Goal: Use online tool/utility: Utilize a website feature to perform a specific function

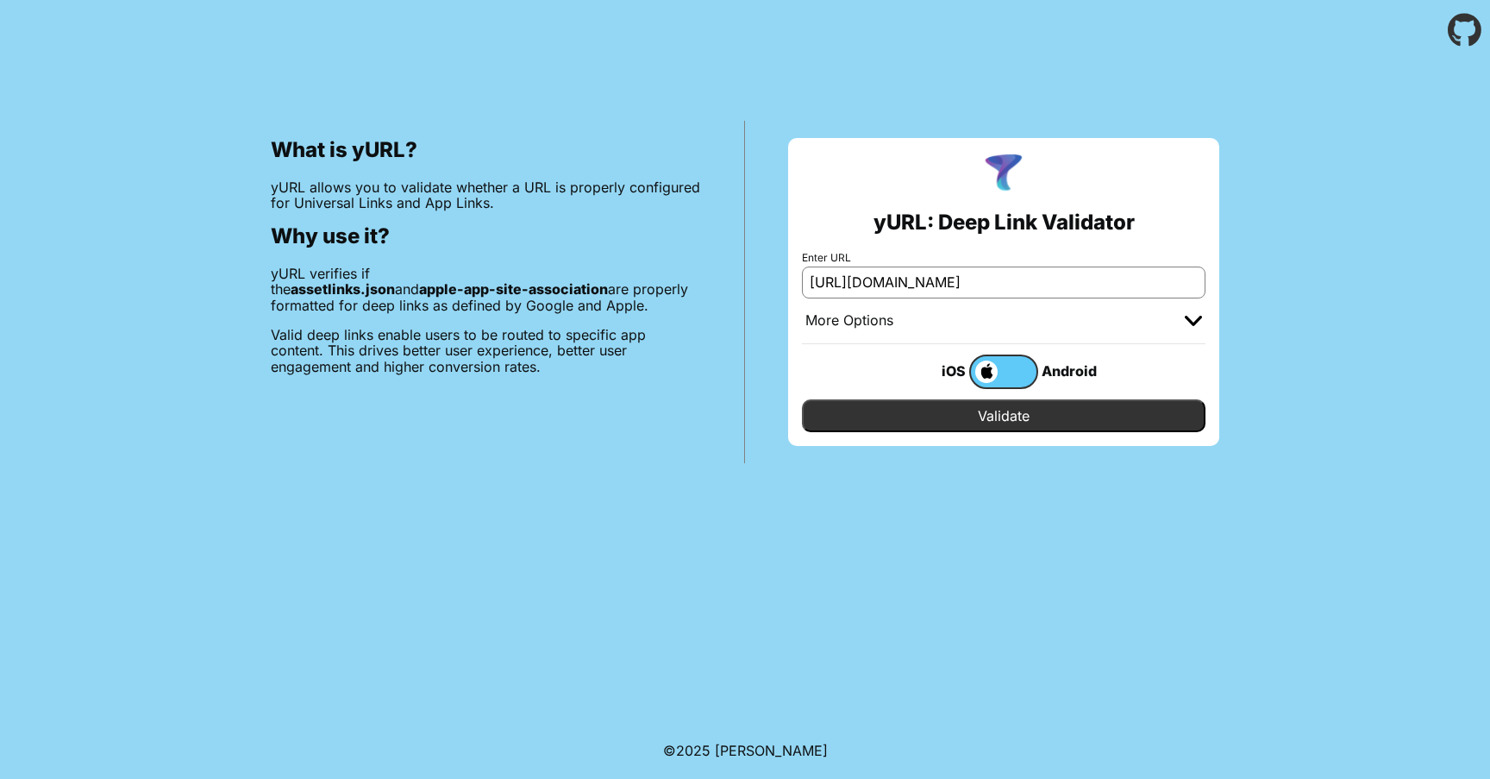
type input "[URL][DOMAIN_NAME]"
click at [1006, 406] on input "Validate" at bounding box center [1004, 415] width 404 height 33
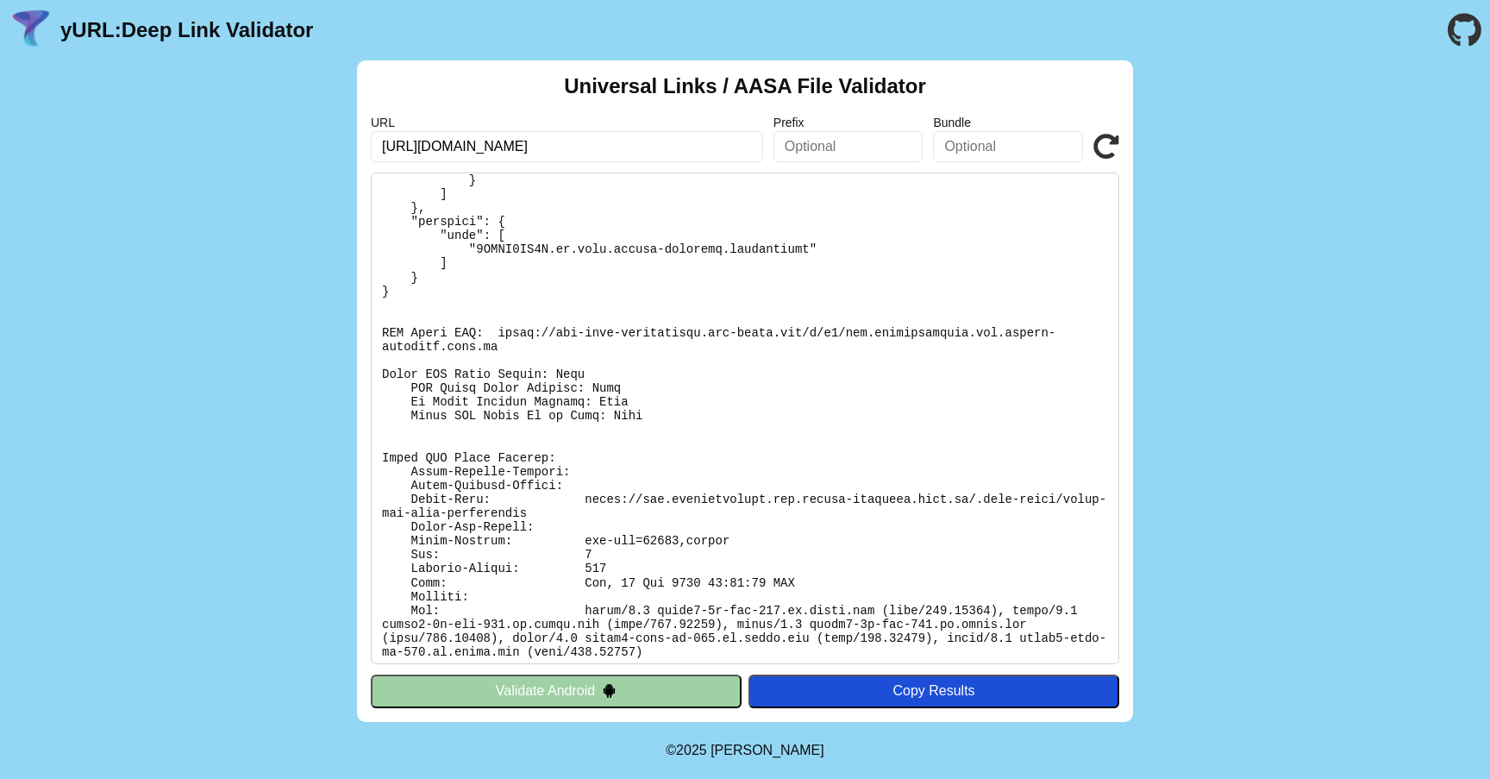
scroll to position [294, 0]
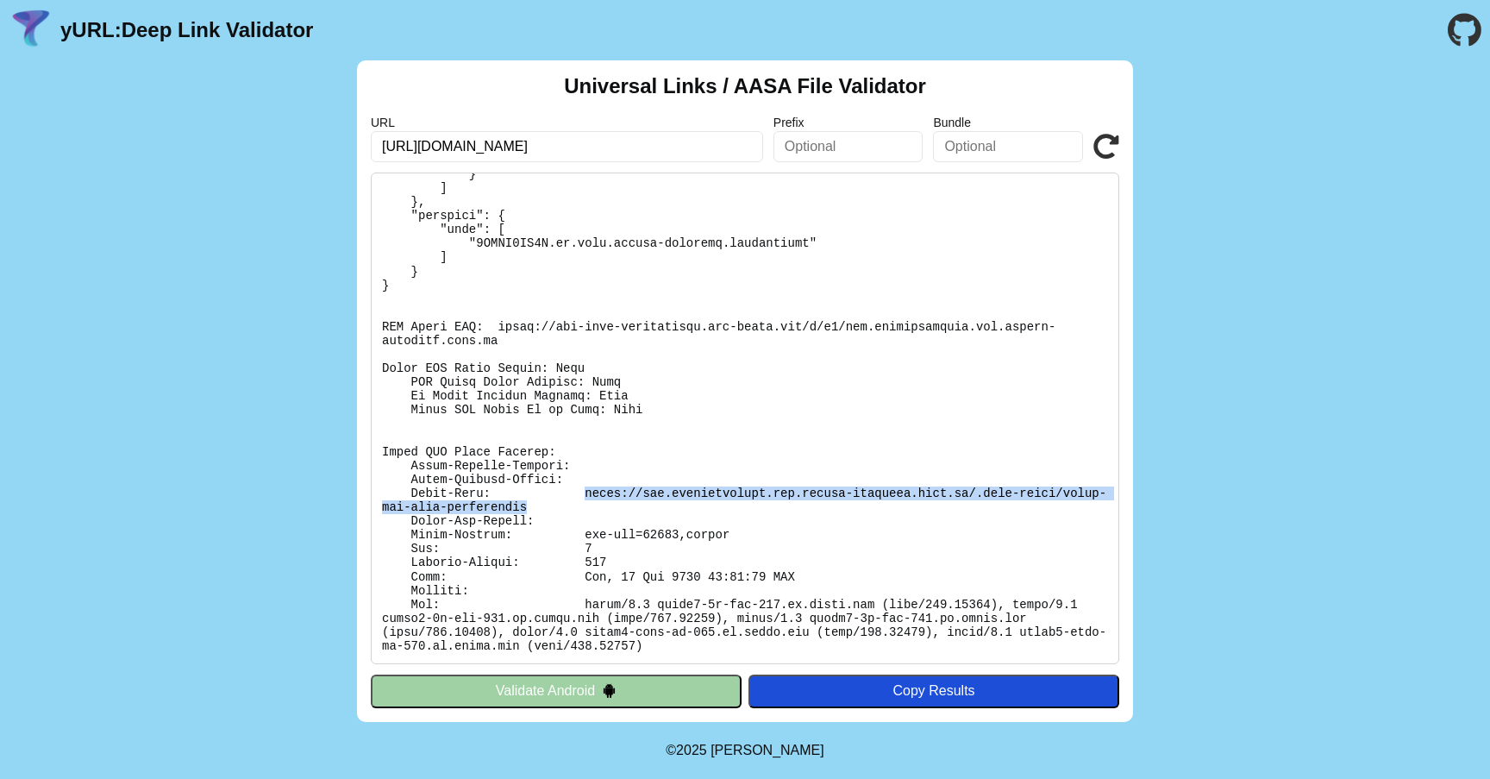
drag, startPoint x: 619, startPoint y: 505, endPoint x: 586, endPoint y: 491, distance: 35.9
click at [586, 491] on pre at bounding box center [745, 417] width 748 height 491
copy pre "https://idp.preproduction.sil.france-identite.gouv.fr/.well-known/apple-app-sit…"
